Goal: Communication & Community: Answer question/provide support

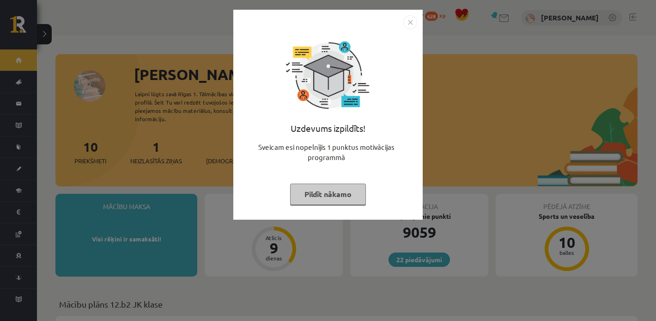
click at [319, 200] on button "Pildīt nākamo" at bounding box center [328, 194] width 76 height 21
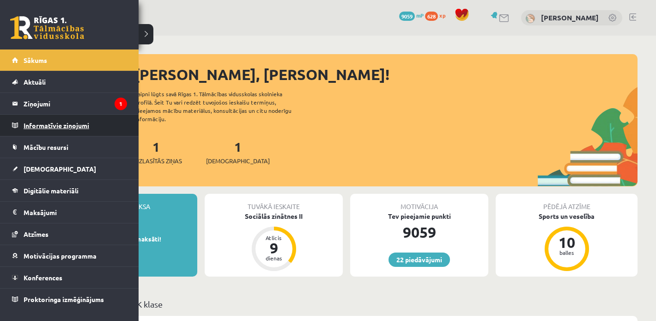
click at [28, 120] on legend "Informatīvie ziņojumi 0" at bounding box center [76, 125] width 104 height 21
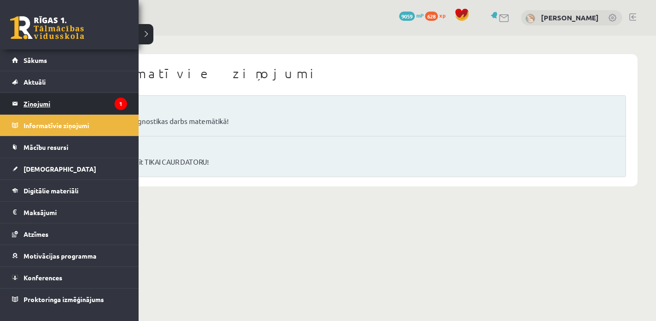
click at [29, 107] on legend "Ziņojumi 1" at bounding box center [76, 103] width 104 height 21
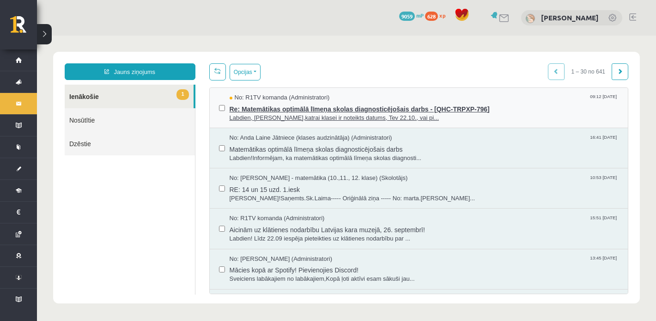
click at [283, 101] on span "No: R1TV komanda (Administratori)" at bounding box center [280, 97] width 100 height 9
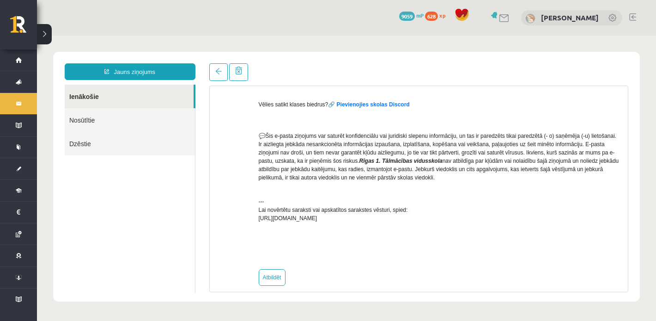
scroll to position [332, 0]
click at [267, 280] on link "Atbildēt" at bounding box center [272, 277] width 27 height 17
type input "**********"
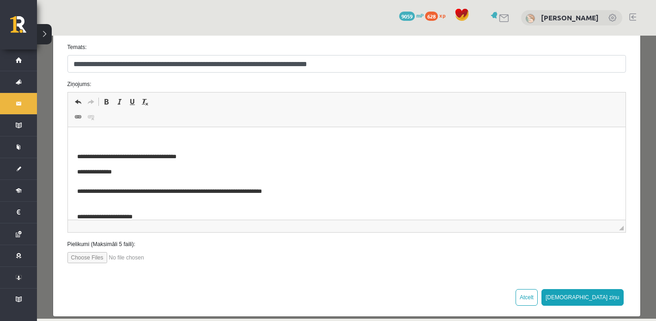
scroll to position [83, 0]
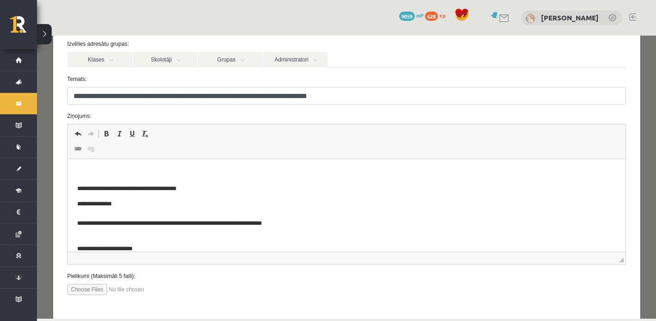
click at [81, 172] on p "Rich Text Editor, wiswyg-editor-47433744768060-1758521869-336" at bounding box center [346, 173] width 539 height 10
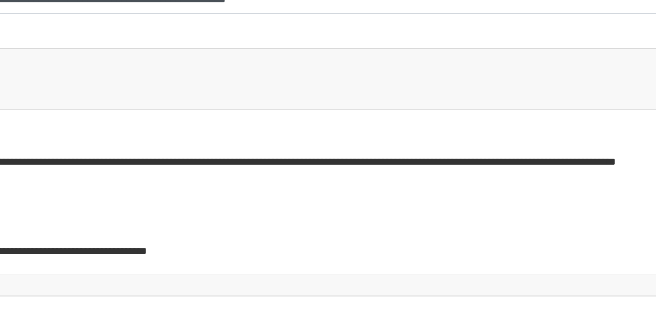
click at [162, 141] on p "**********" at bounding box center [82, 140] width 539 height 10
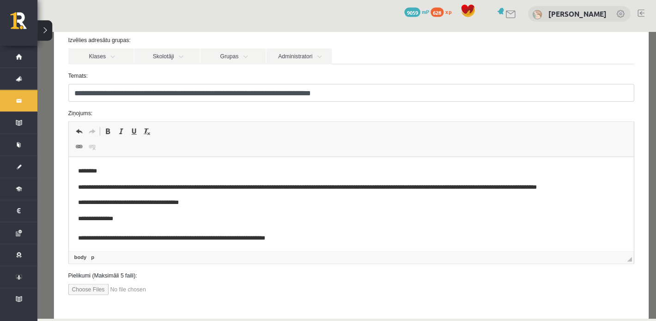
scroll to position [0, 0]
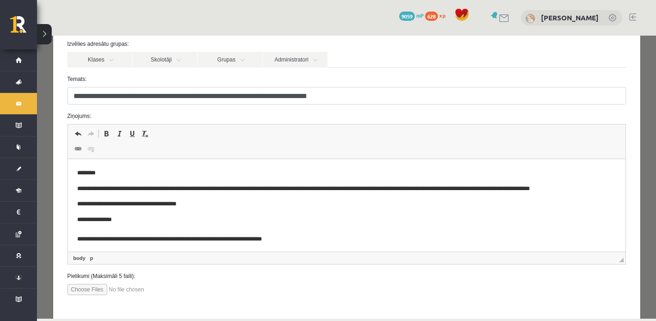
click at [599, 190] on p "**********" at bounding box center [346, 189] width 539 height 10
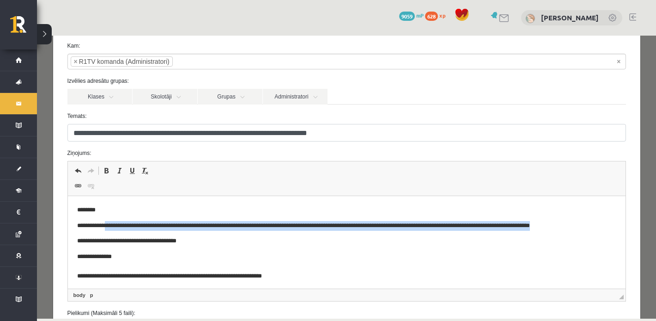
drag, startPoint x: 596, startPoint y: 224, endPoint x: 110, endPoint y: 230, distance: 486.8
click at [110, 230] on p "**********" at bounding box center [346, 226] width 539 height 10
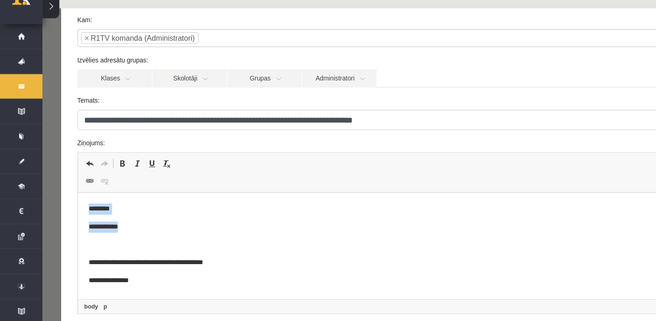
drag, startPoint x: 115, startPoint y: 225, endPoint x: 64, endPoint y: 203, distance: 55.7
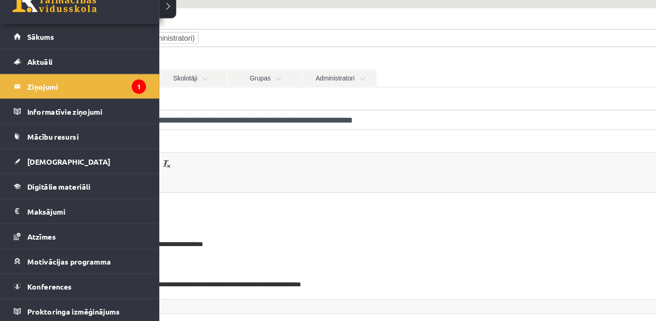
click at [35, 34] on link at bounding box center [47, 27] width 74 height 23
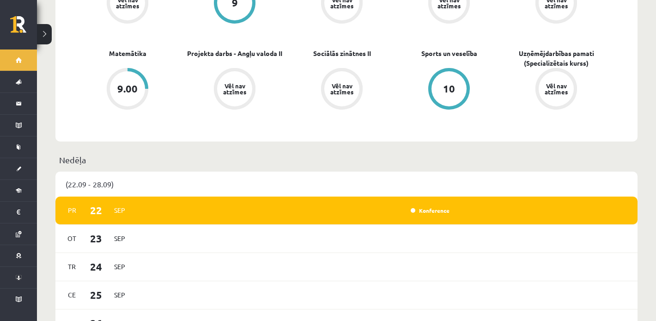
scroll to position [318, 0]
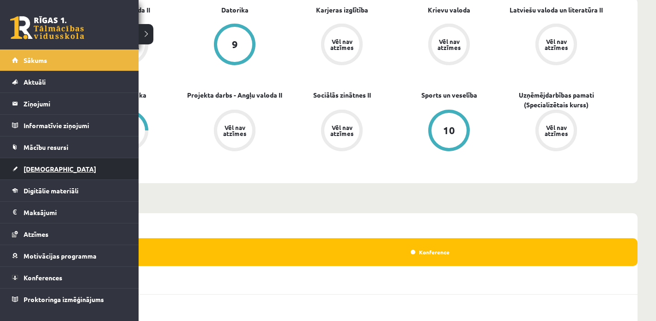
click at [30, 165] on span "[DEMOGRAPHIC_DATA]" at bounding box center [60, 169] width 73 height 8
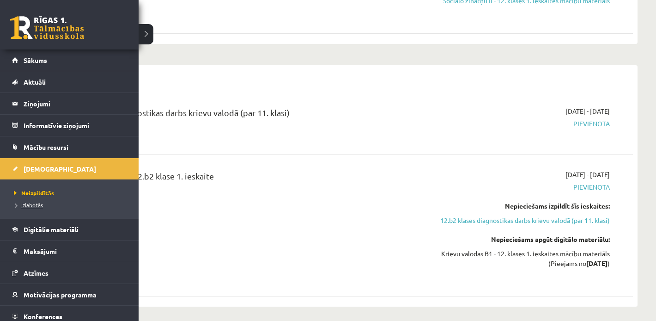
click at [24, 205] on span "Izlabotās" at bounding box center [27, 204] width 31 height 7
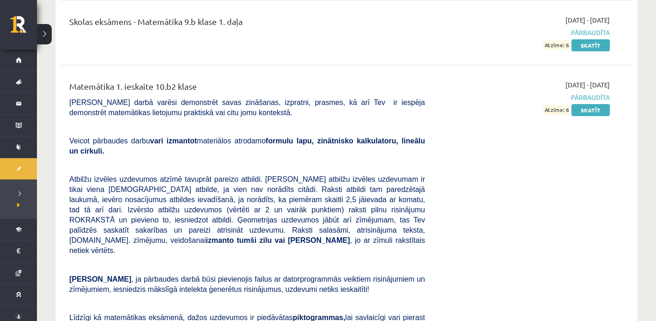
scroll to position [4014, 0]
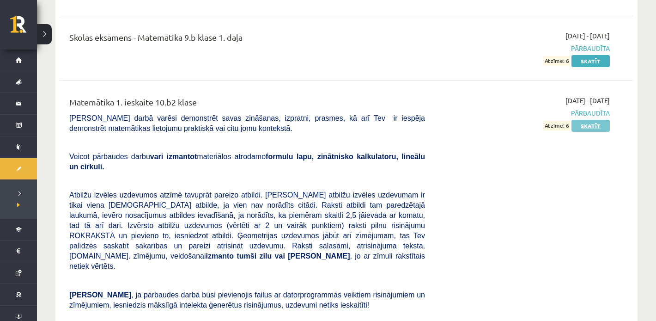
click at [586, 120] on link "Skatīt" at bounding box center [591, 126] width 38 height 12
